Goal: Task Accomplishment & Management: Manage account settings

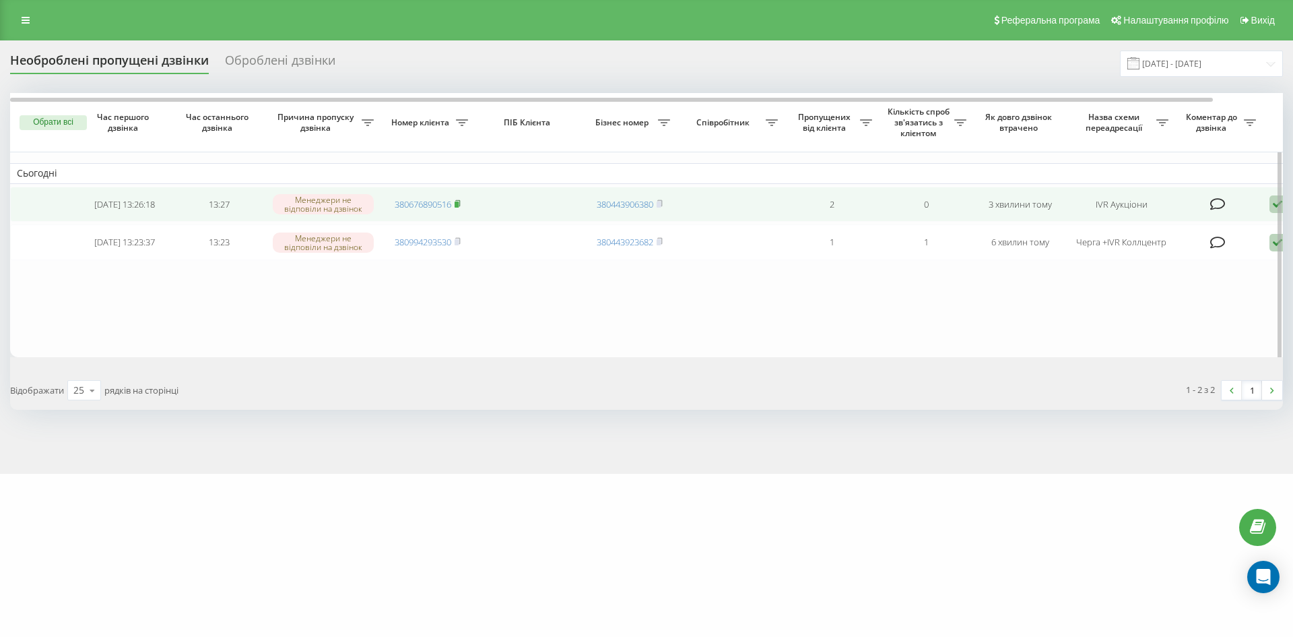
click at [460, 205] on icon at bounding box center [457, 202] width 5 height 6
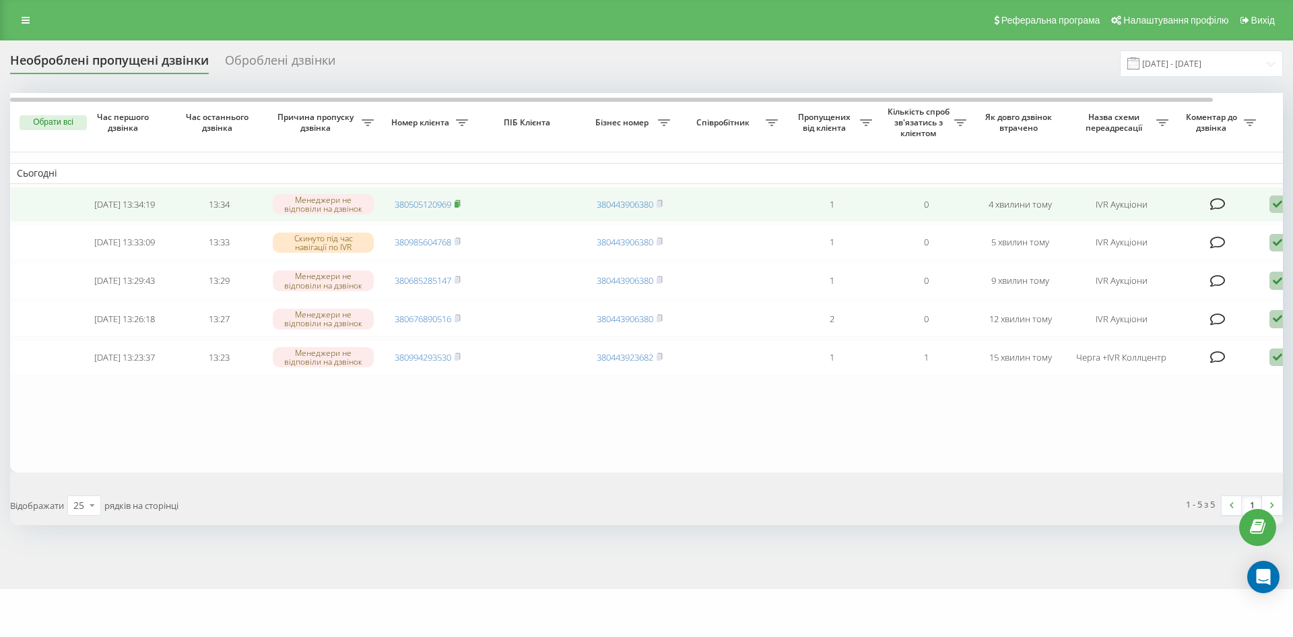
click at [457, 205] on rect at bounding box center [457, 204] width 4 height 6
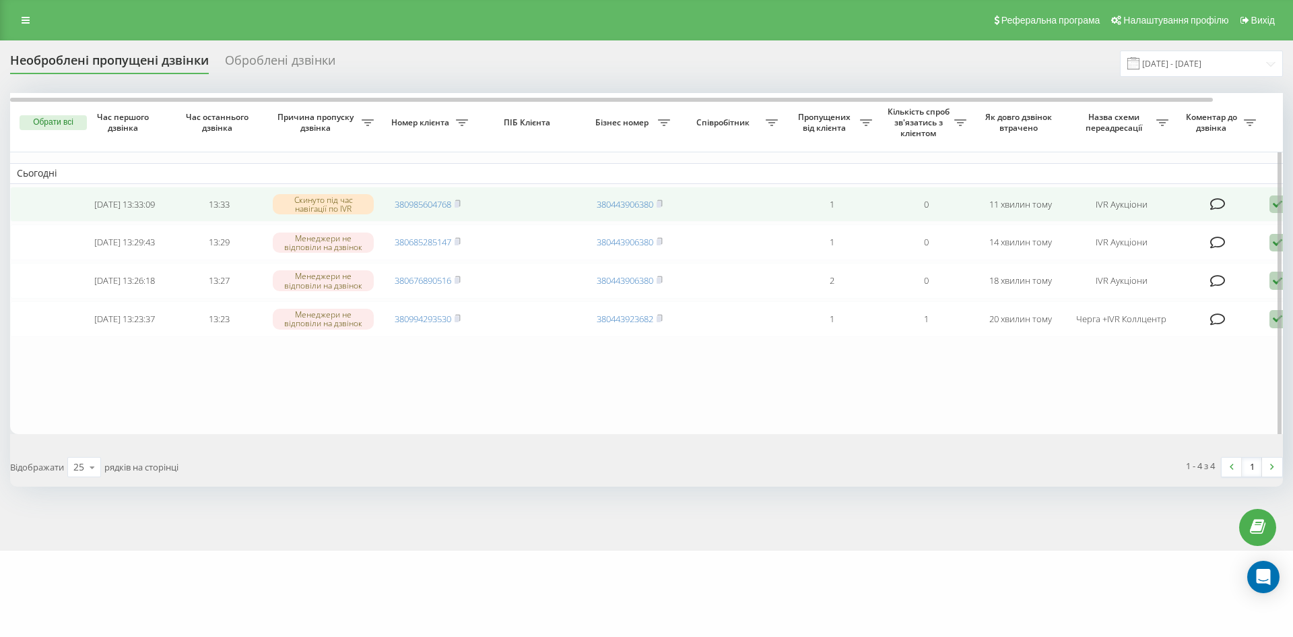
drag, startPoint x: 459, startPoint y: 203, endPoint x: 459, endPoint y: 189, distance: 14.1
click at [459, 203] on rect at bounding box center [457, 204] width 4 height 6
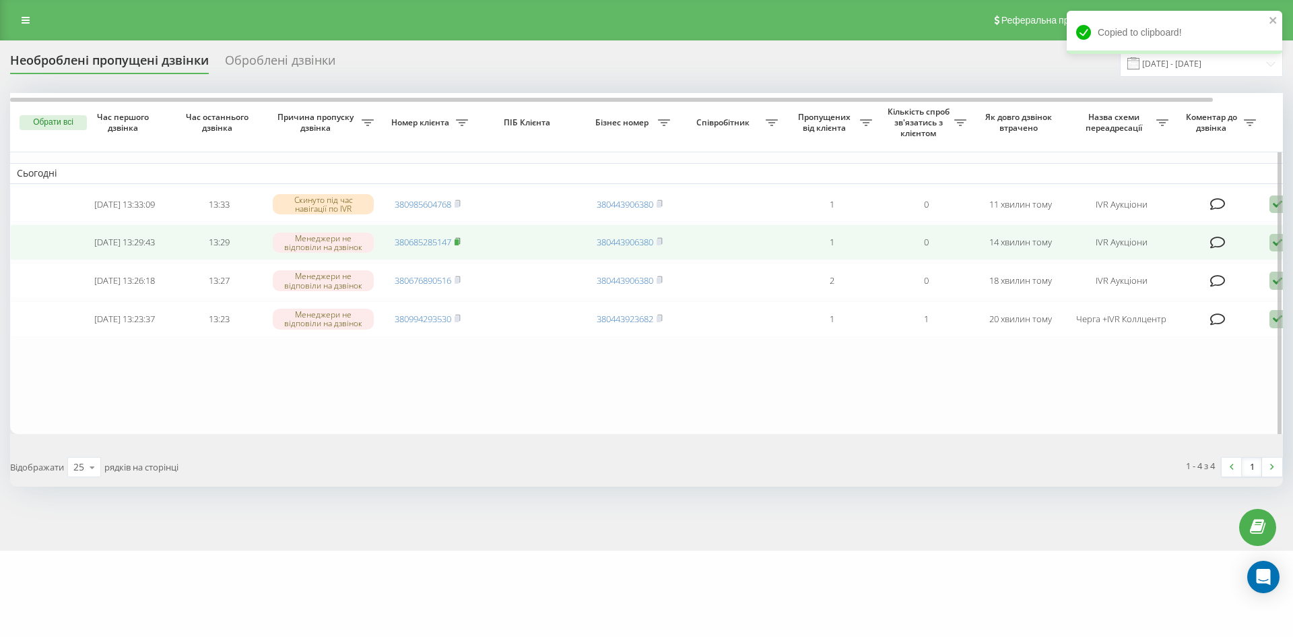
click at [457, 245] on rect at bounding box center [457, 242] width 4 height 6
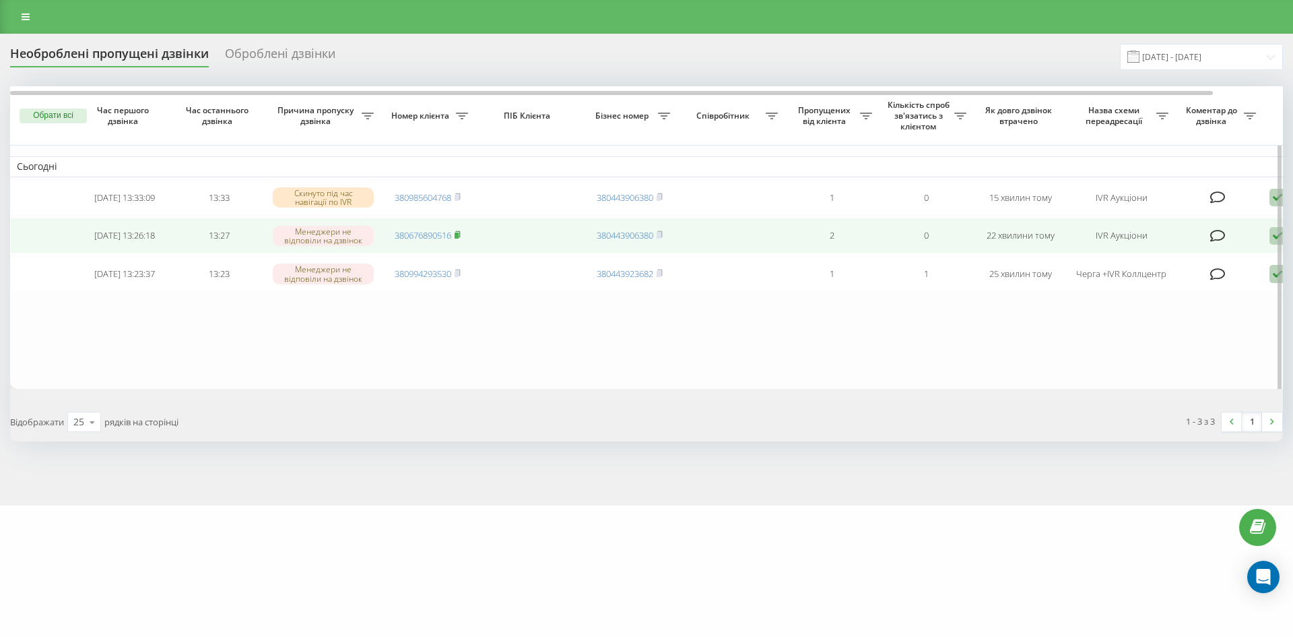
click at [459, 238] on rect at bounding box center [457, 235] width 4 height 6
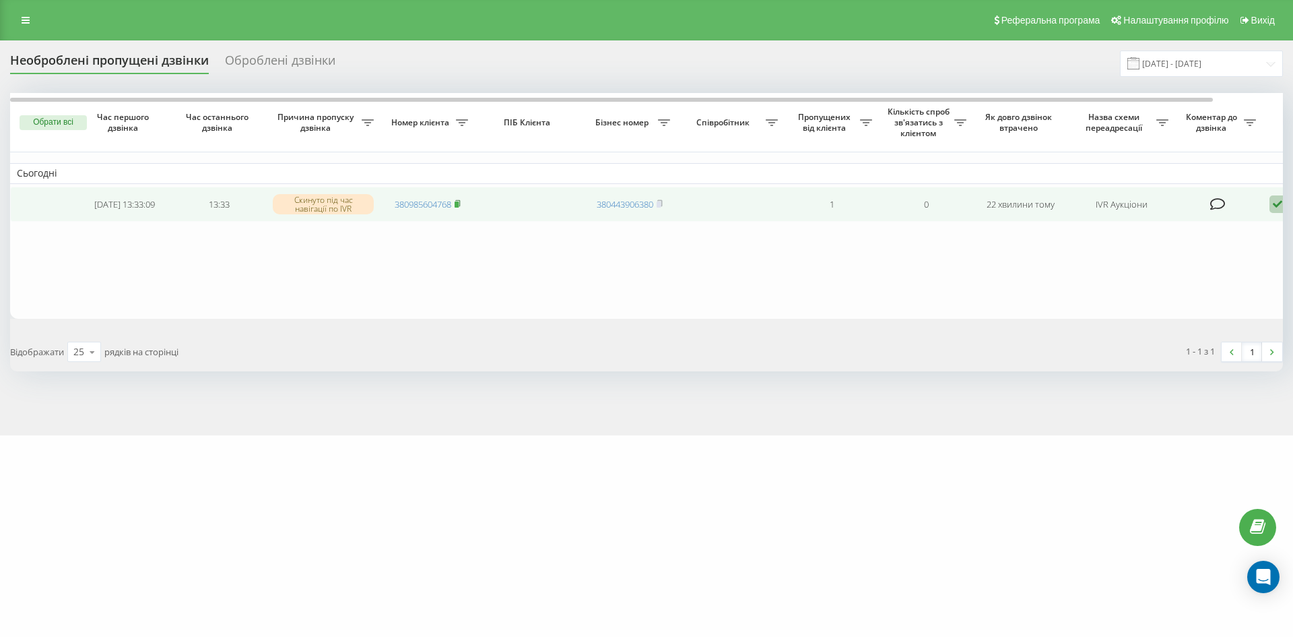
click at [459, 205] on rect at bounding box center [457, 204] width 4 height 6
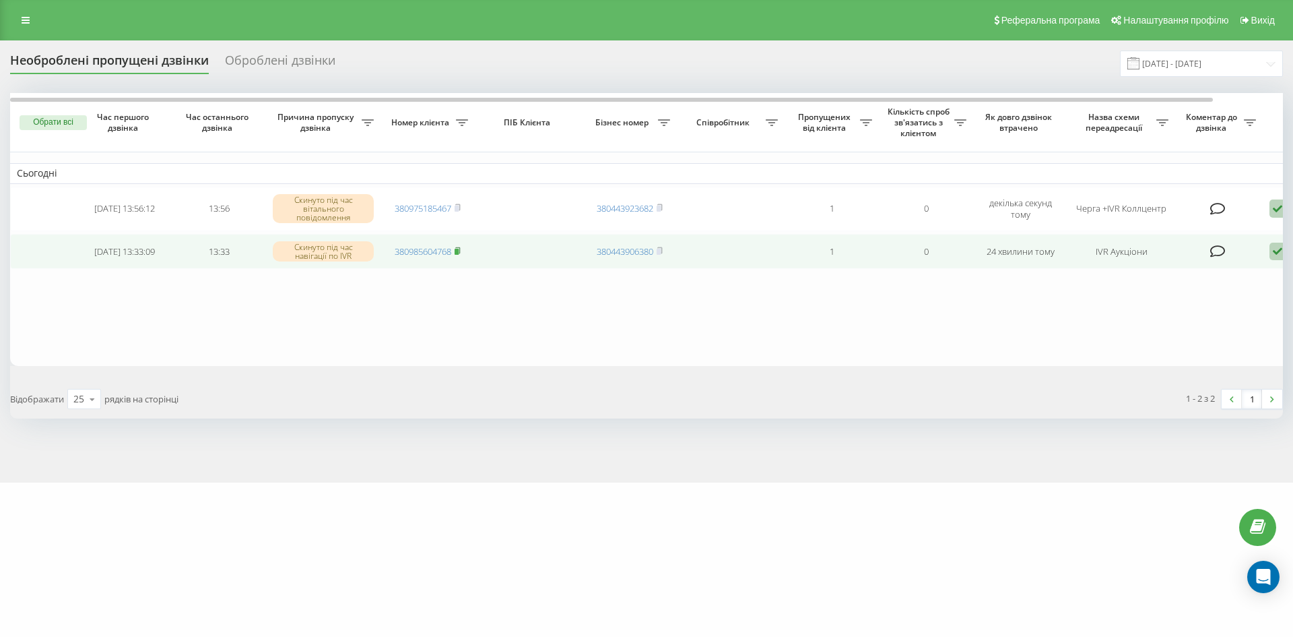
click at [458, 254] on rect at bounding box center [457, 251] width 4 height 6
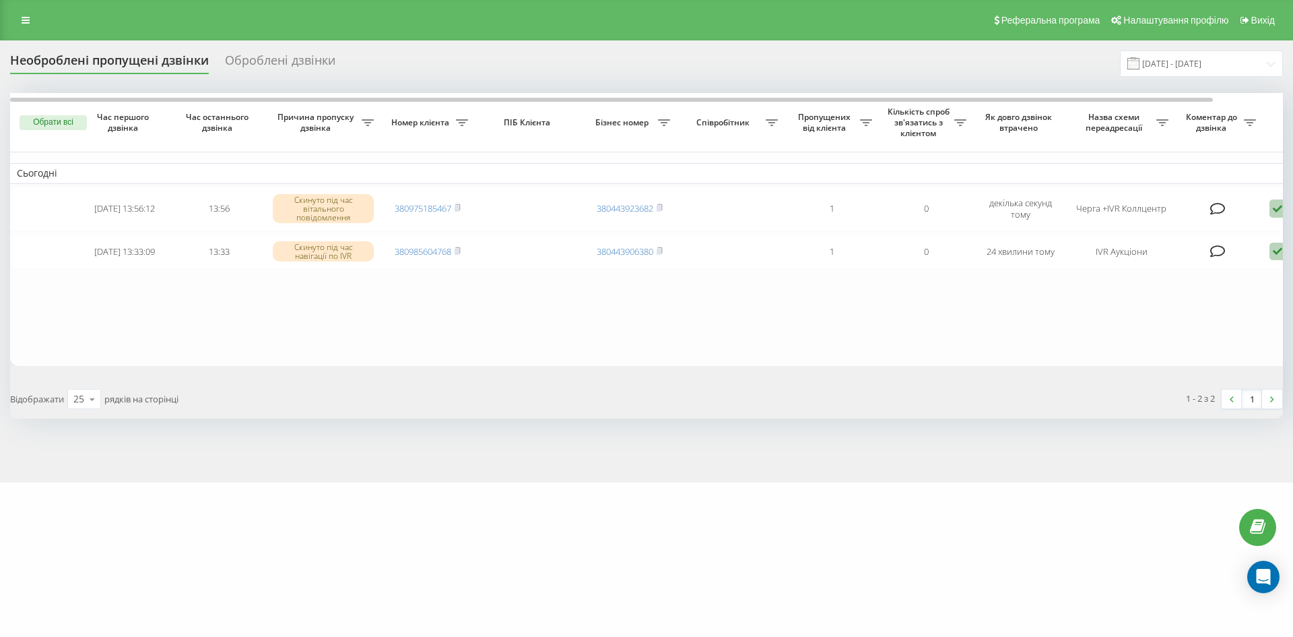
click at [299, 57] on div "Оброблені дзвінки" at bounding box center [280, 63] width 110 height 21
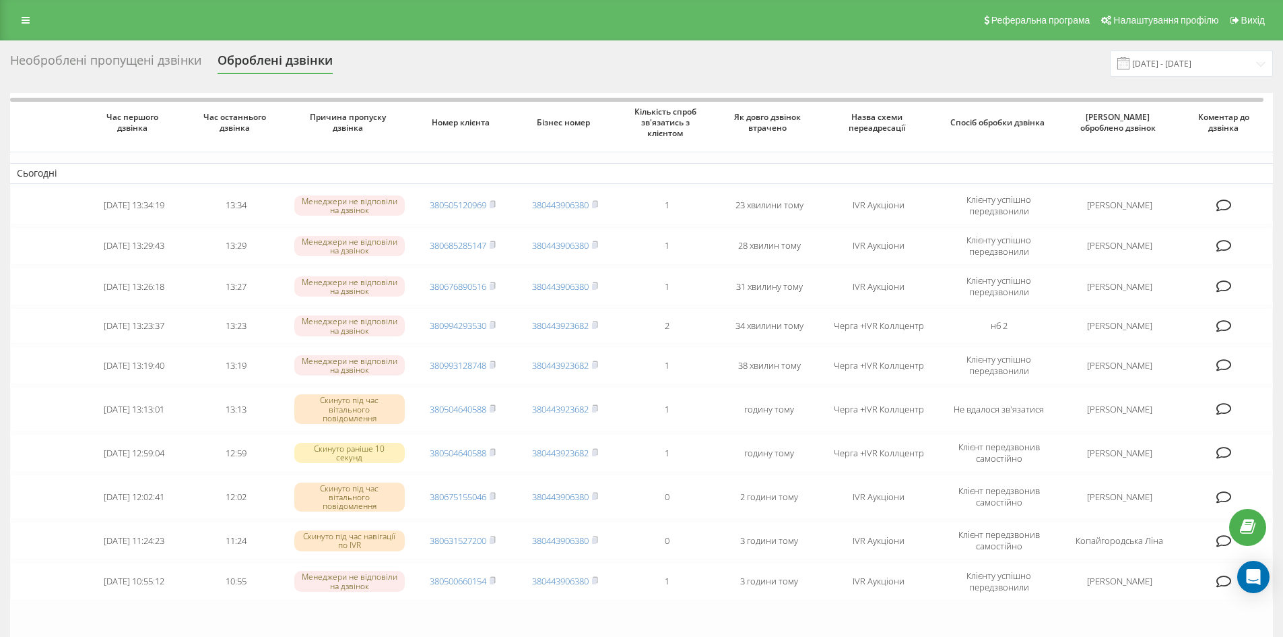
click at [108, 60] on div "Необроблені пропущені дзвінки" at bounding box center [105, 63] width 191 height 21
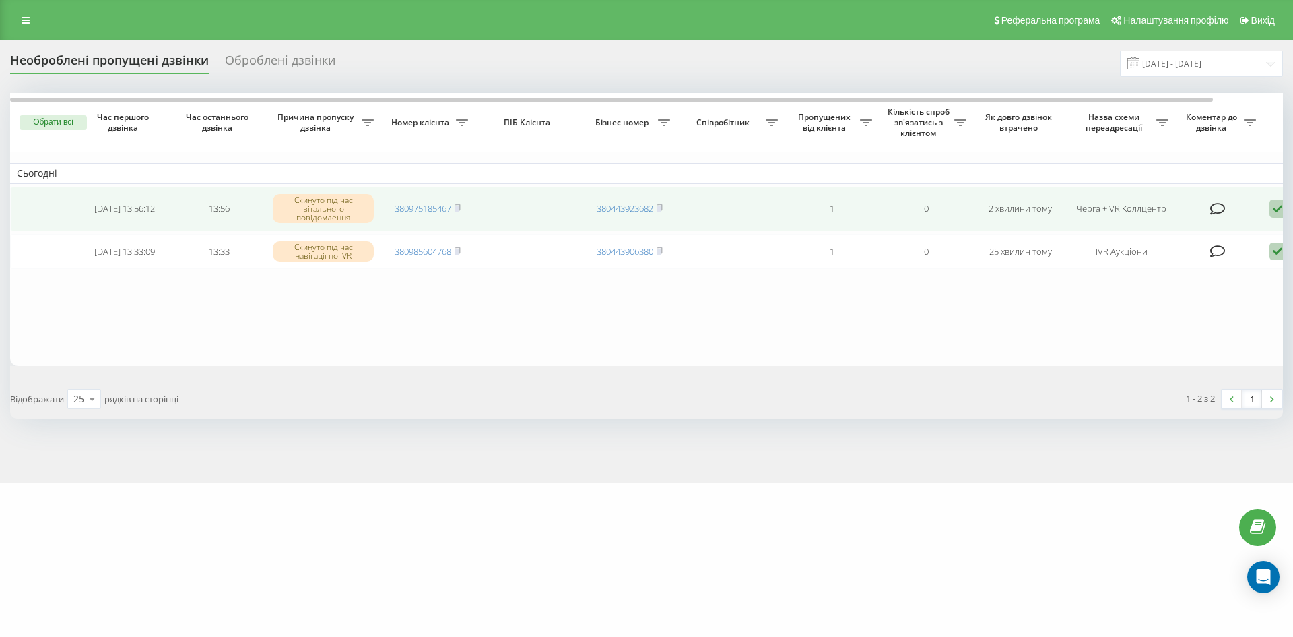
click at [1280, 205] on icon at bounding box center [1278, 208] width 16 height 18
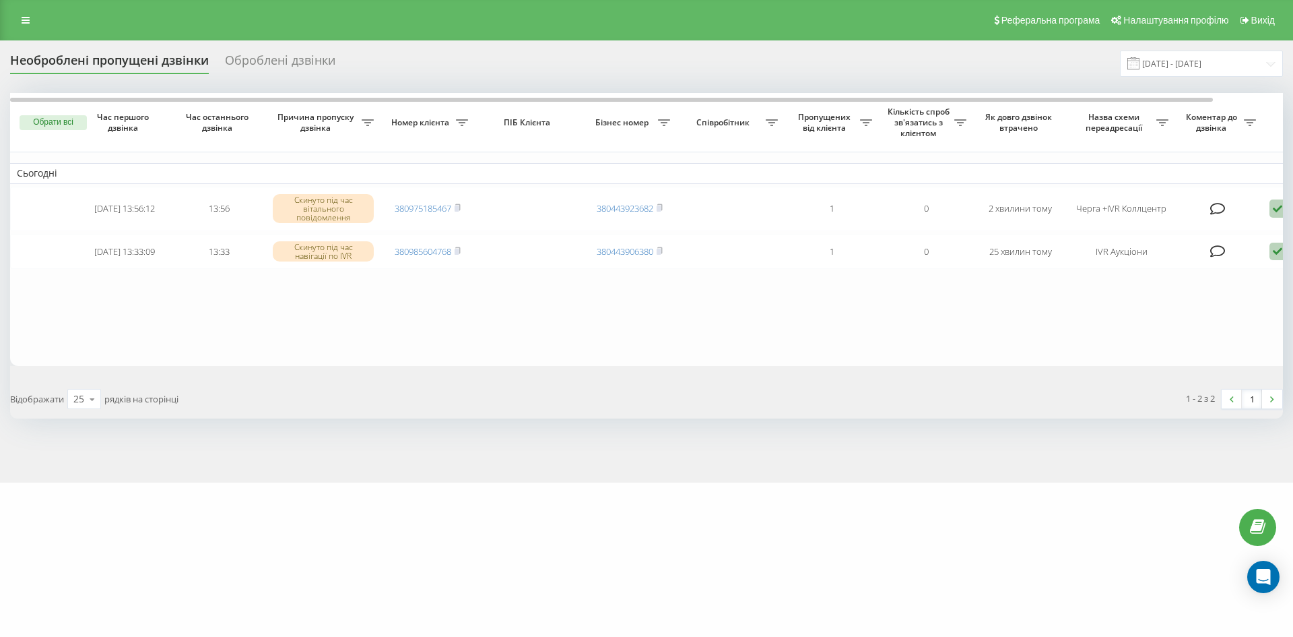
click at [1052, 355] on table "Сьогодні 2025-08-19 13:56:12 13:56 Скинуто під час вітального повідомлення 3809…" at bounding box center [683, 229] width 1347 height 273
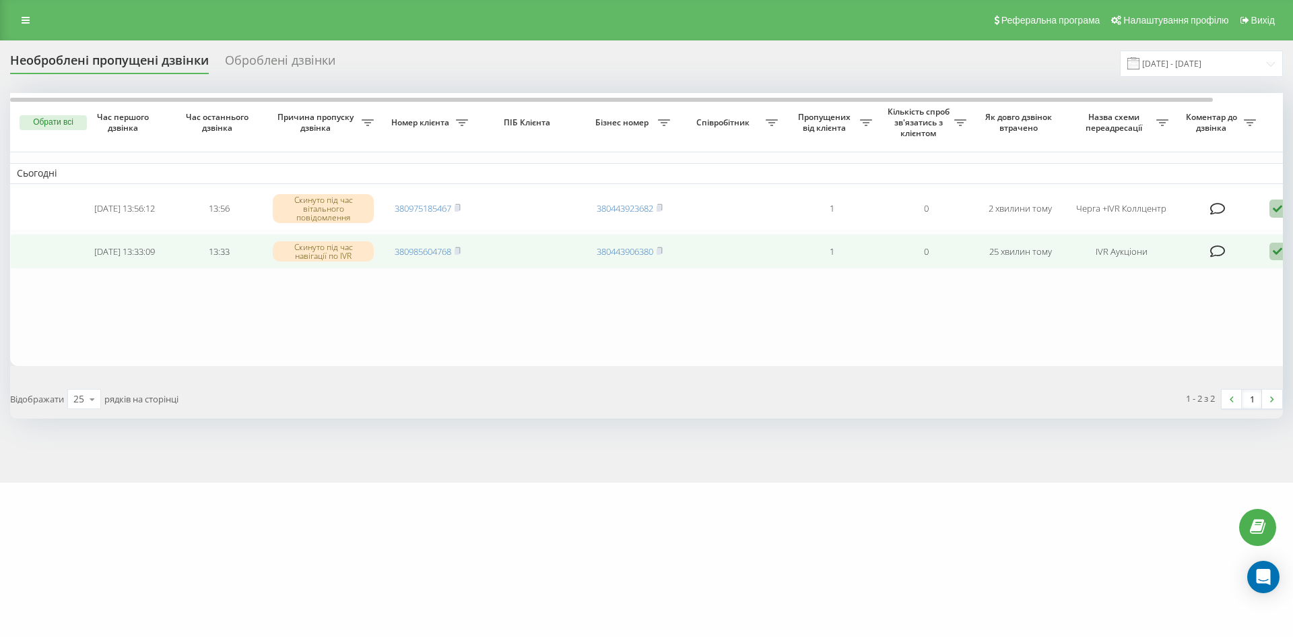
click at [1281, 253] on icon at bounding box center [1278, 252] width 16 height 18
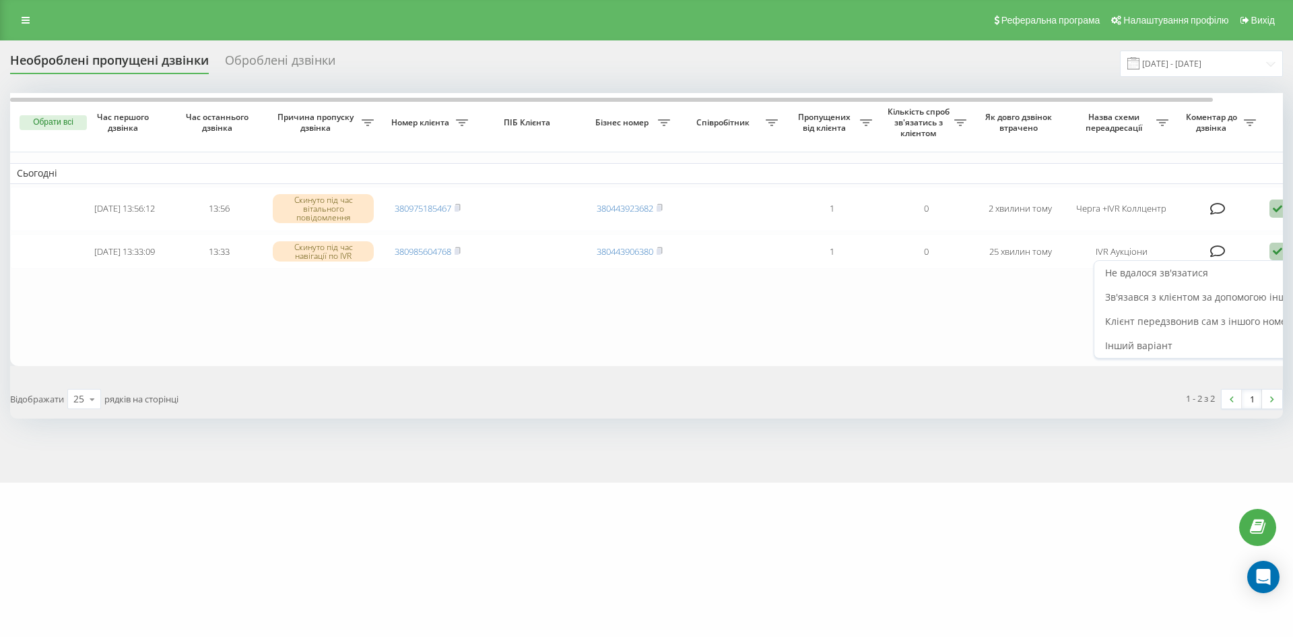
click at [907, 320] on table "Сьогодні 2025-08-19 13:56:12 13:56 Скинуто під час вітального повідомлення 3809…" at bounding box center [683, 229] width 1347 height 273
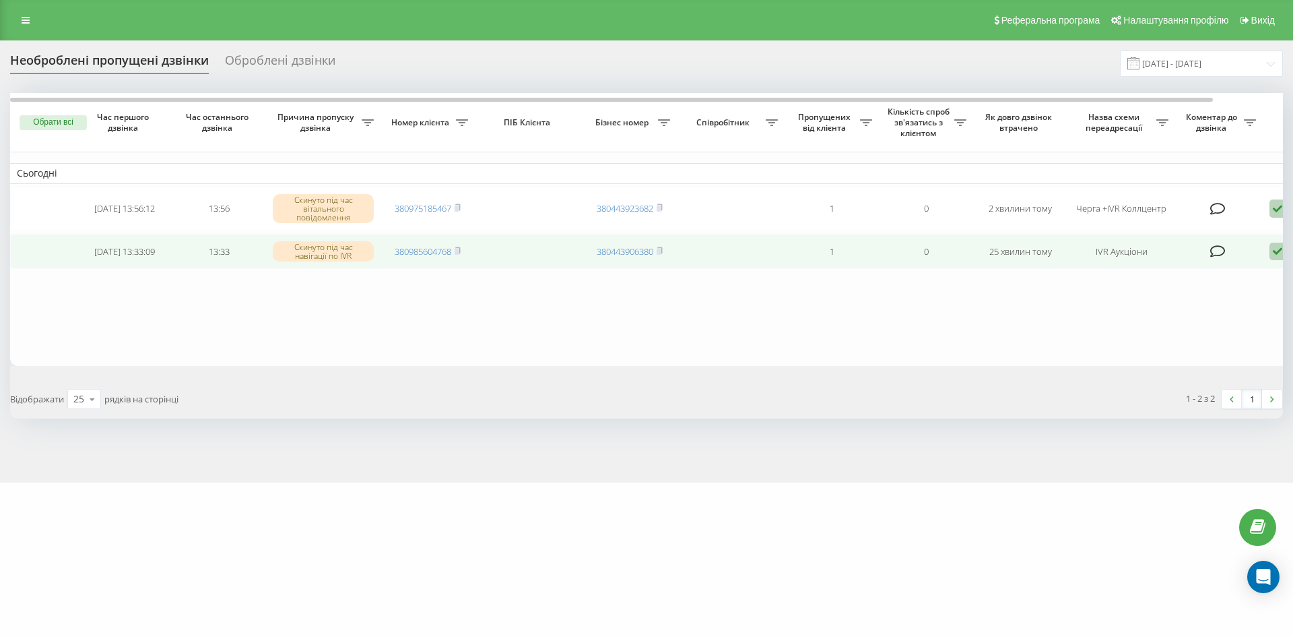
click at [1276, 252] on icon at bounding box center [1278, 252] width 16 height 18
click at [1184, 275] on span "Не вдалося зв'язатися" at bounding box center [1156, 272] width 103 height 13
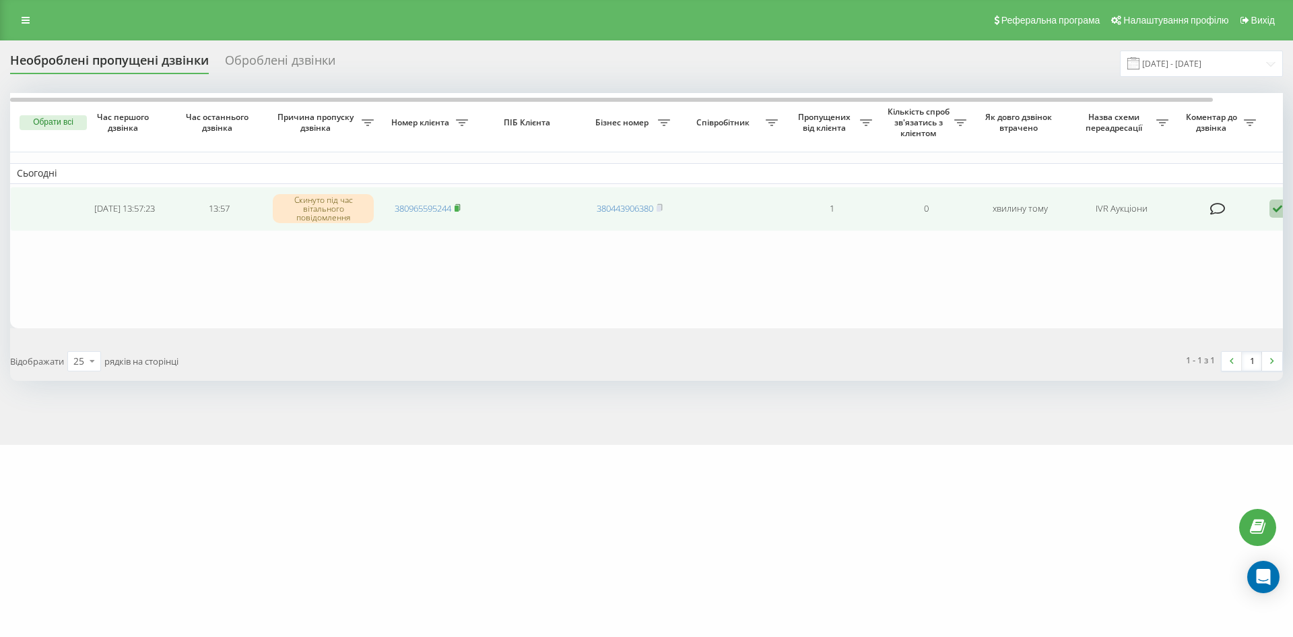
click at [460, 205] on icon at bounding box center [457, 207] width 5 height 6
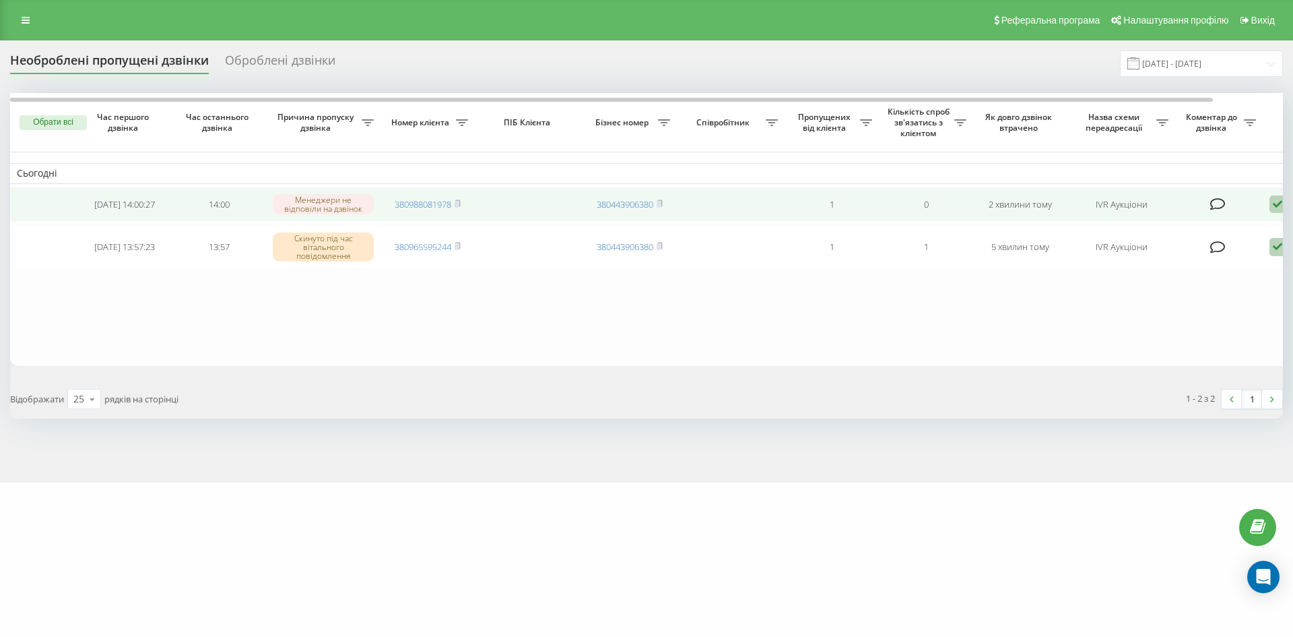
click at [461, 198] on td "380988081978" at bounding box center [428, 205] width 94 height 36
click at [460, 201] on icon at bounding box center [457, 202] width 5 height 6
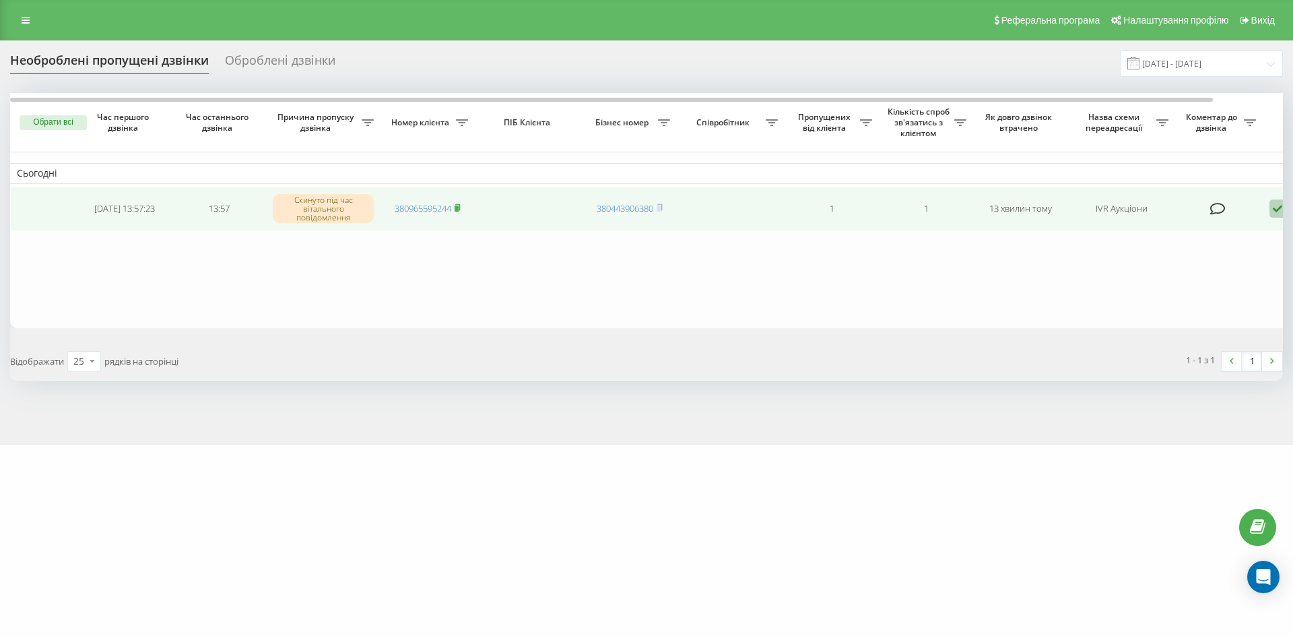
click at [459, 207] on rect at bounding box center [457, 208] width 4 height 6
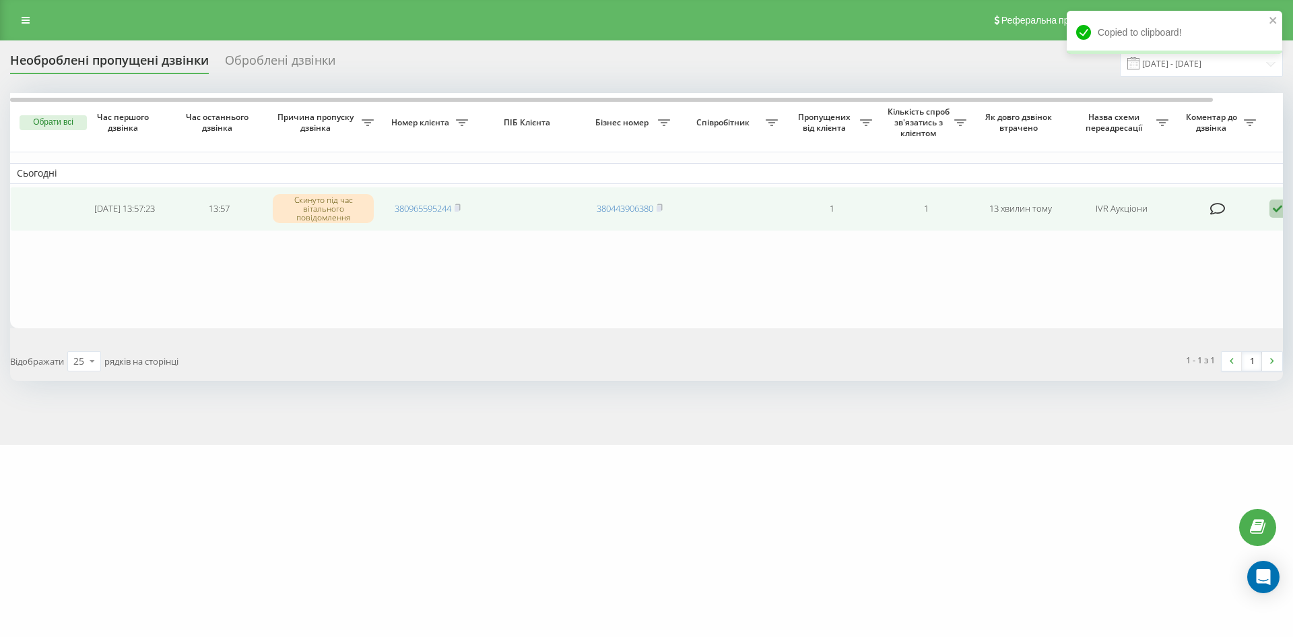
click at [454, 209] on span "380965595244" at bounding box center [428, 208] width 66 height 12
click at [459, 209] on rect at bounding box center [457, 208] width 4 height 6
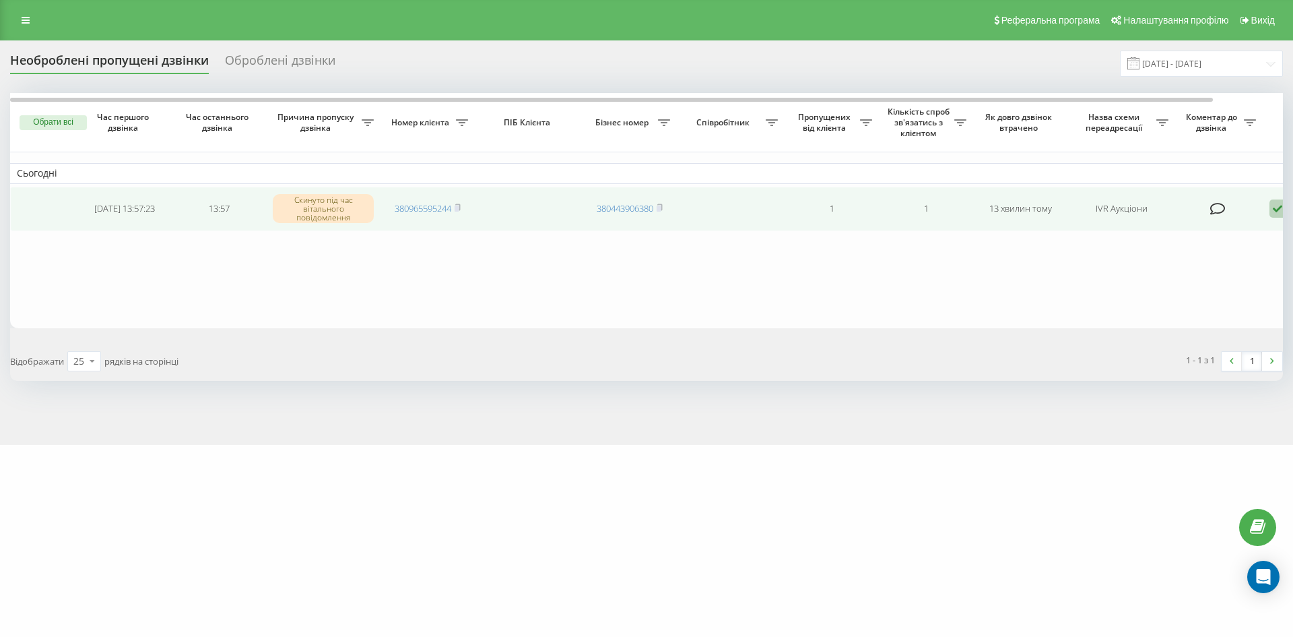
click at [463, 203] on td "380965595244" at bounding box center [428, 209] width 94 height 44
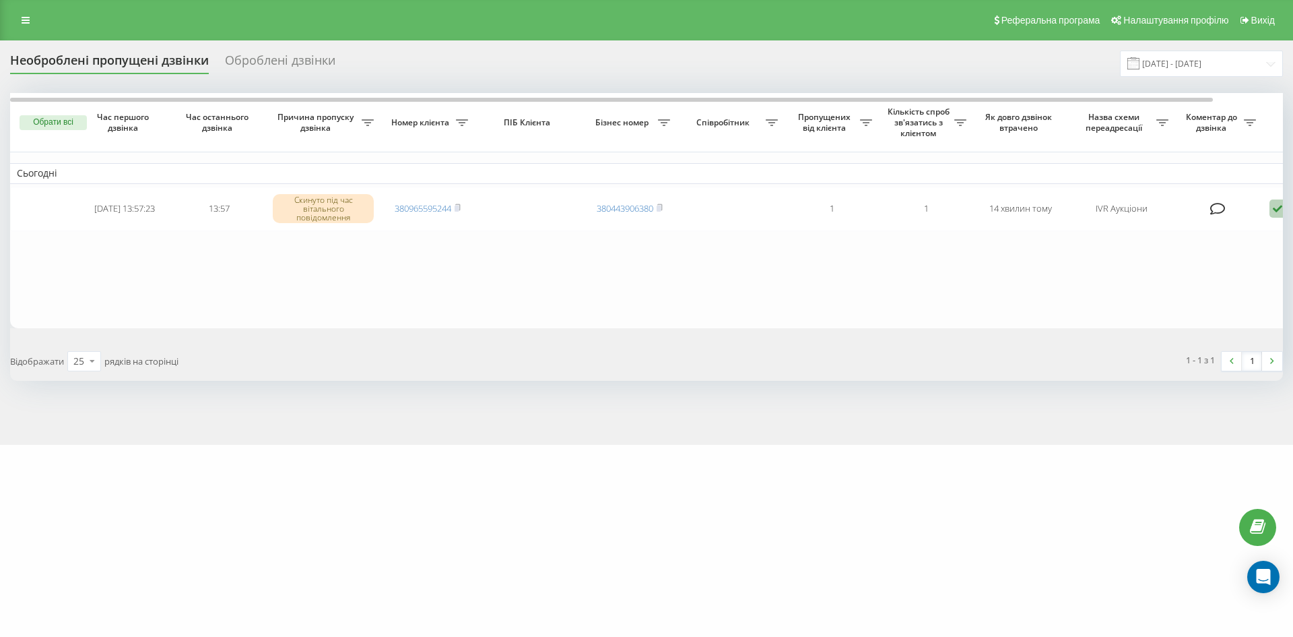
click at [286, 63] on div "Оброблені дзвінки" at bounding box center [280, 63] width 110 height 21
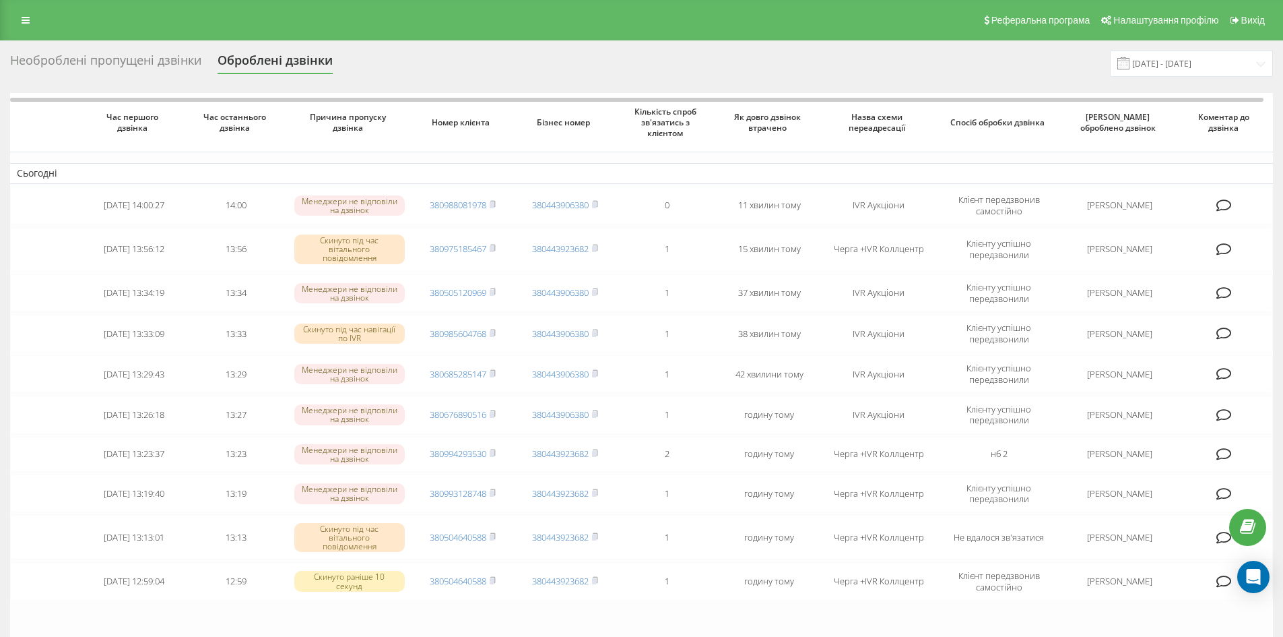
click at [131, 63] on div "Необроблені пропущені дзвінки" at bounding box center [105, 63] width 191 height 21
